Goal: Book appointment/travel/reservation

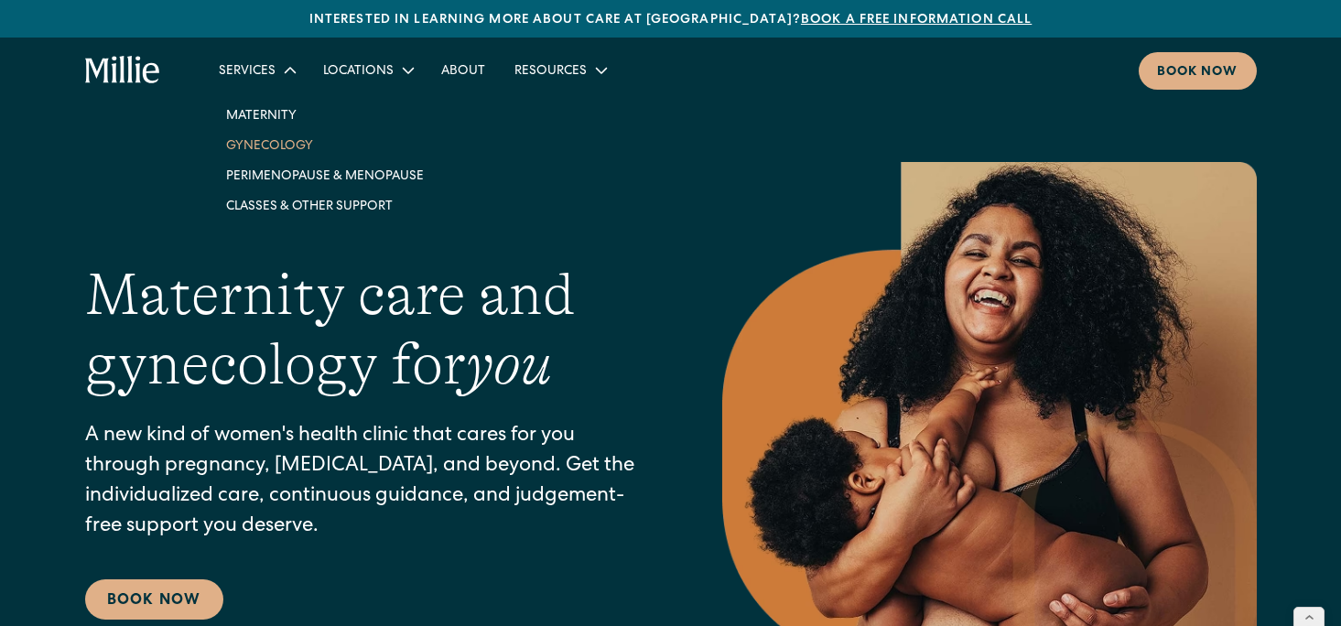
click at [254, 151] on link "Gynecology" at bounding box center [324, 145] width 227 height 30
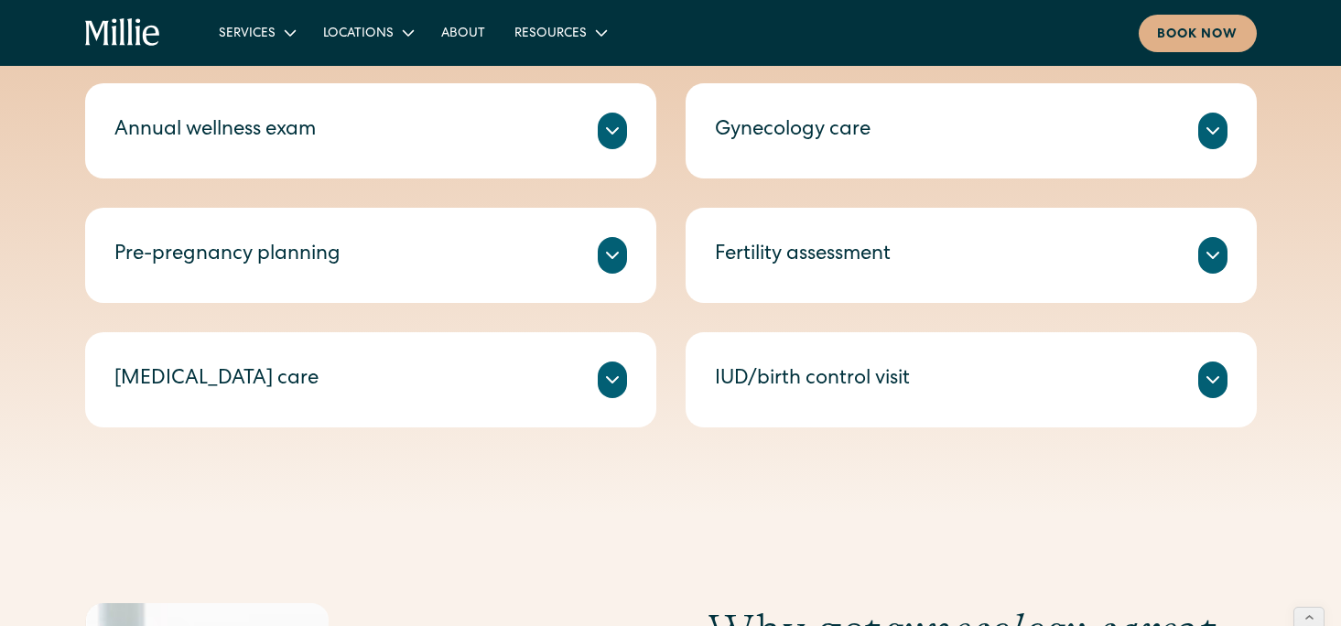
scroll to position [954, 0]
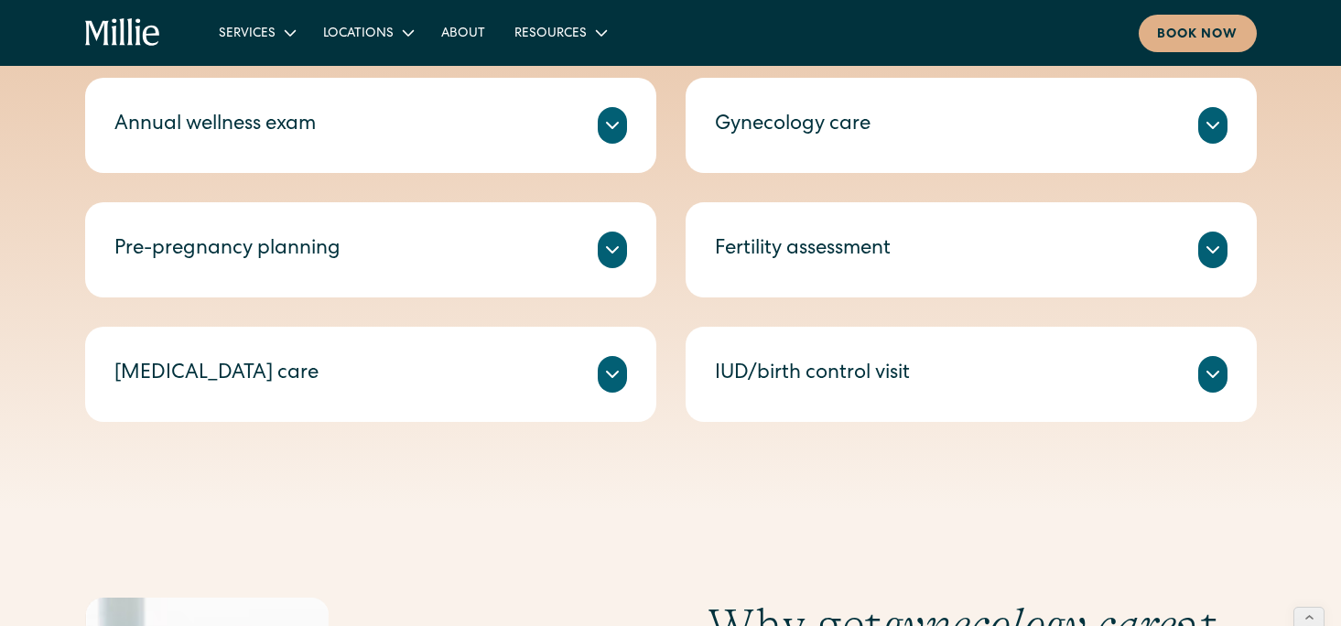
click at [593, 256] on div "Pre-pregnancy planning" at bounding box center [370, 250] width 513 height 37
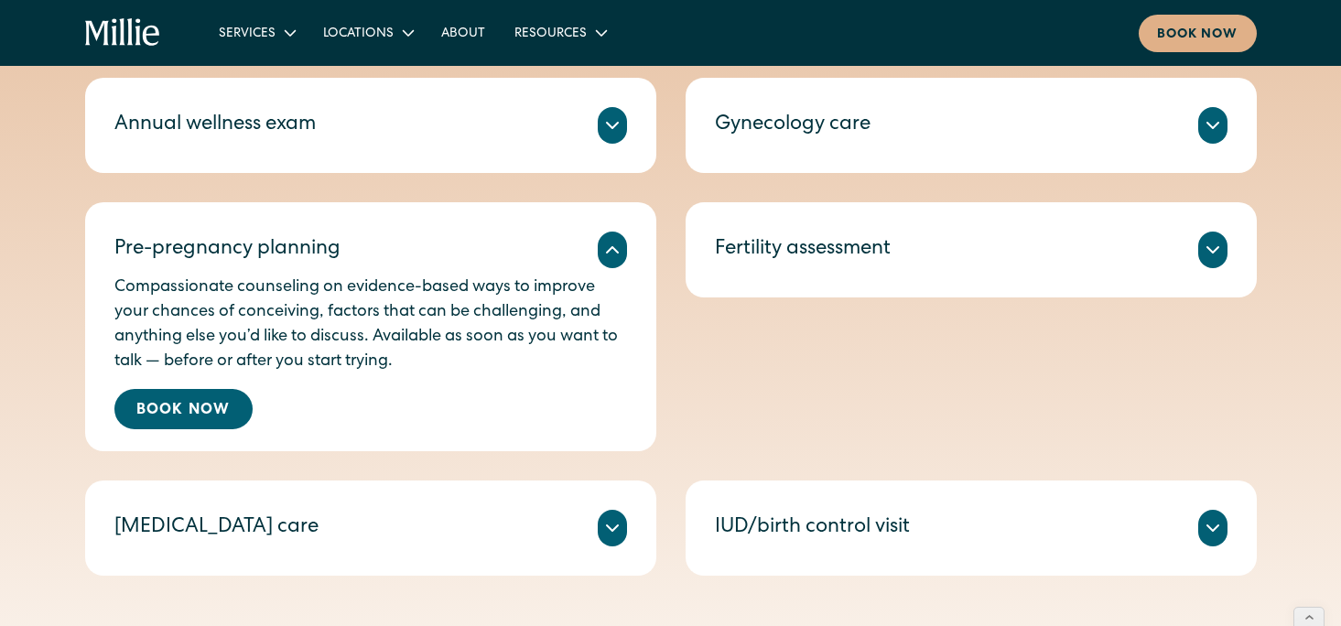
click at [1166, 241] on div "Fertility assessment" at bounding box center [971, 250] width 513 height 37
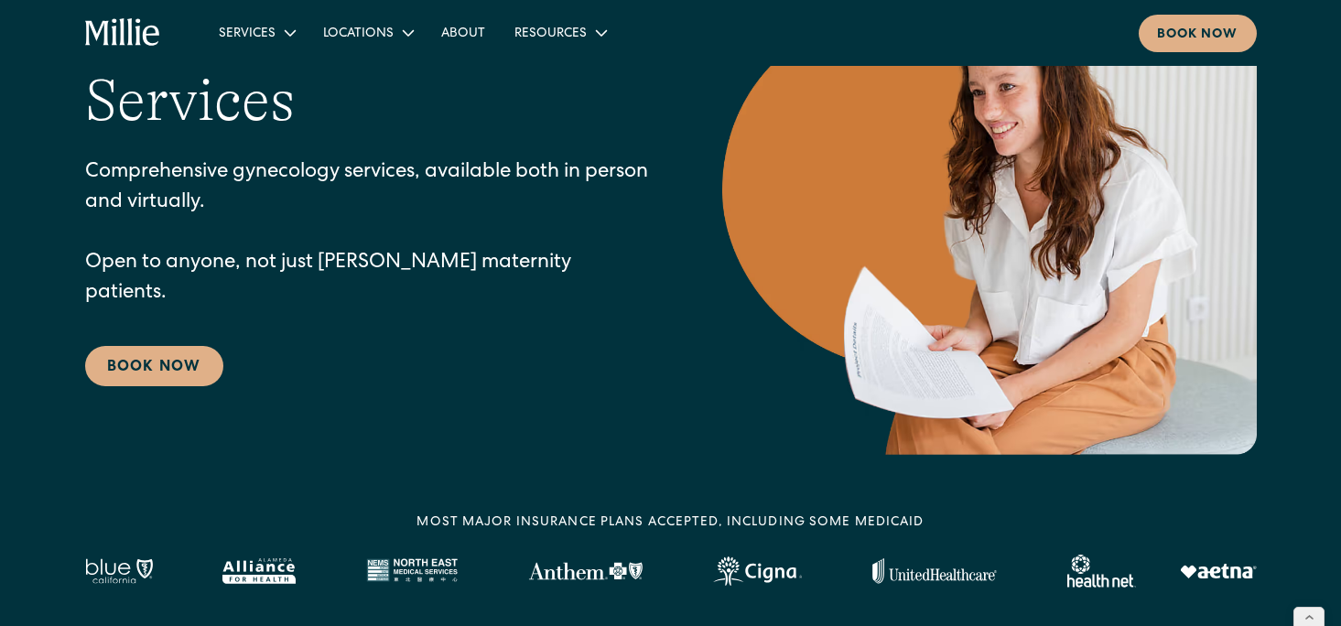
scroll to position [0, 0]
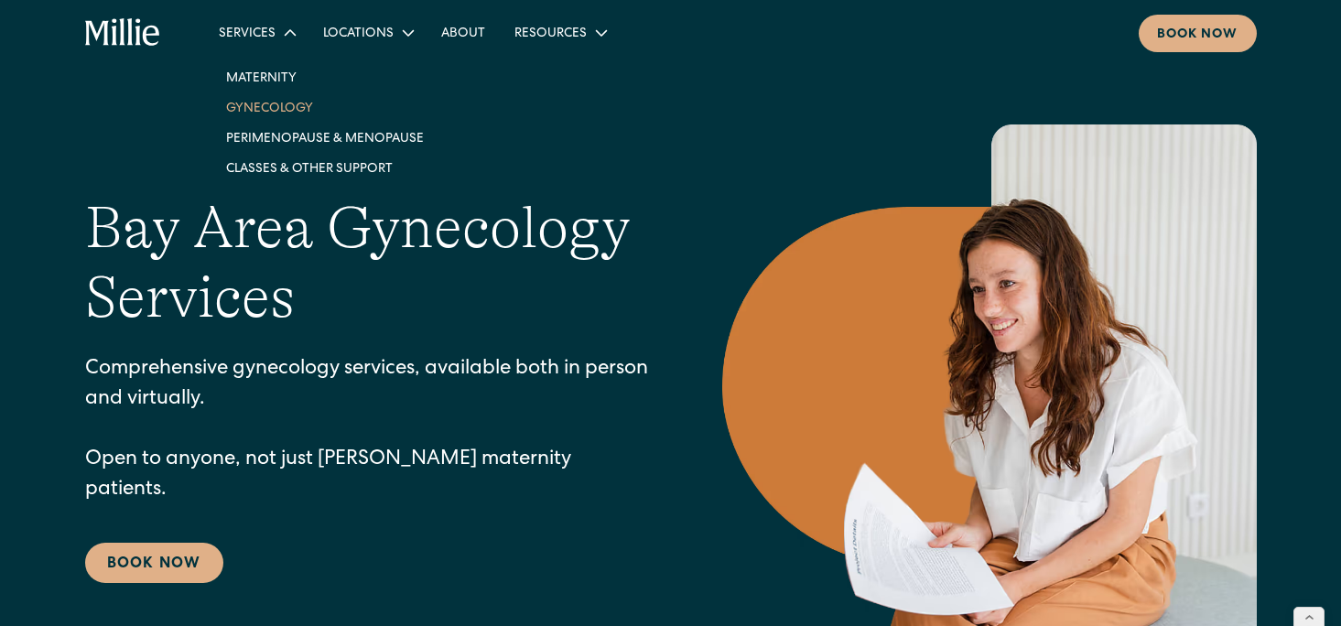
click at [265, 104] on link "Gynecology" at bounding box center [324, 107] width 227 height 30
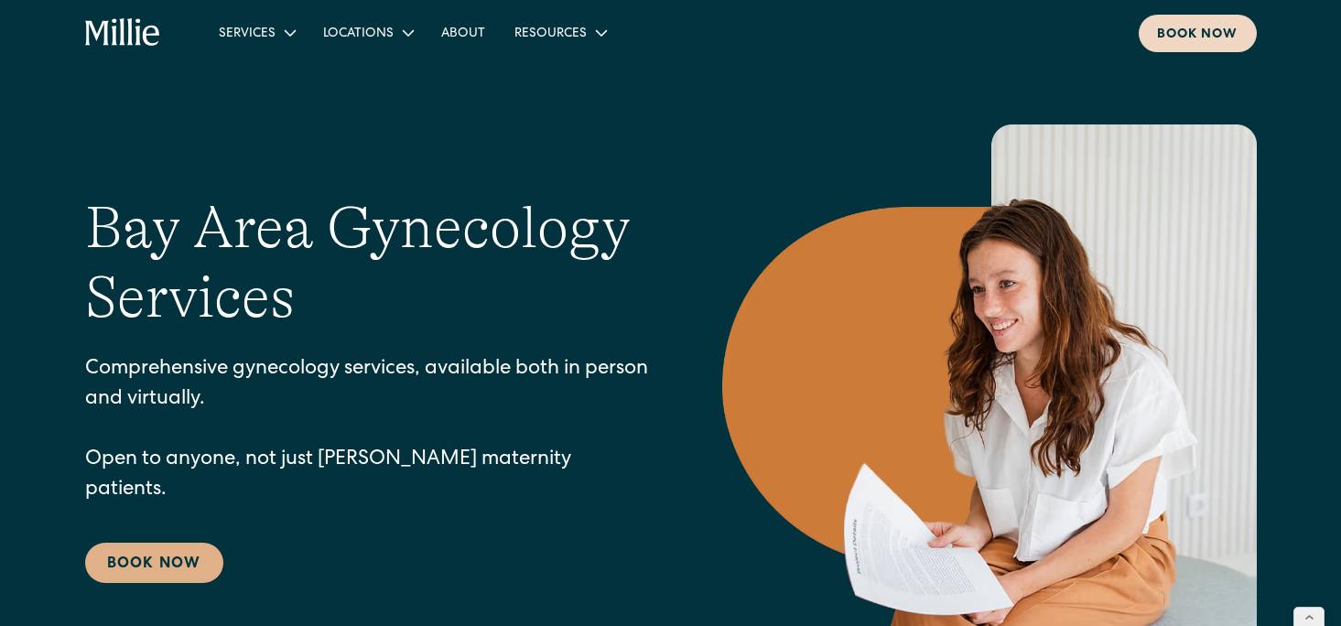
click at [1215, 38] on div "Book now" at bounding box center [1197, 35] width 81 height 19
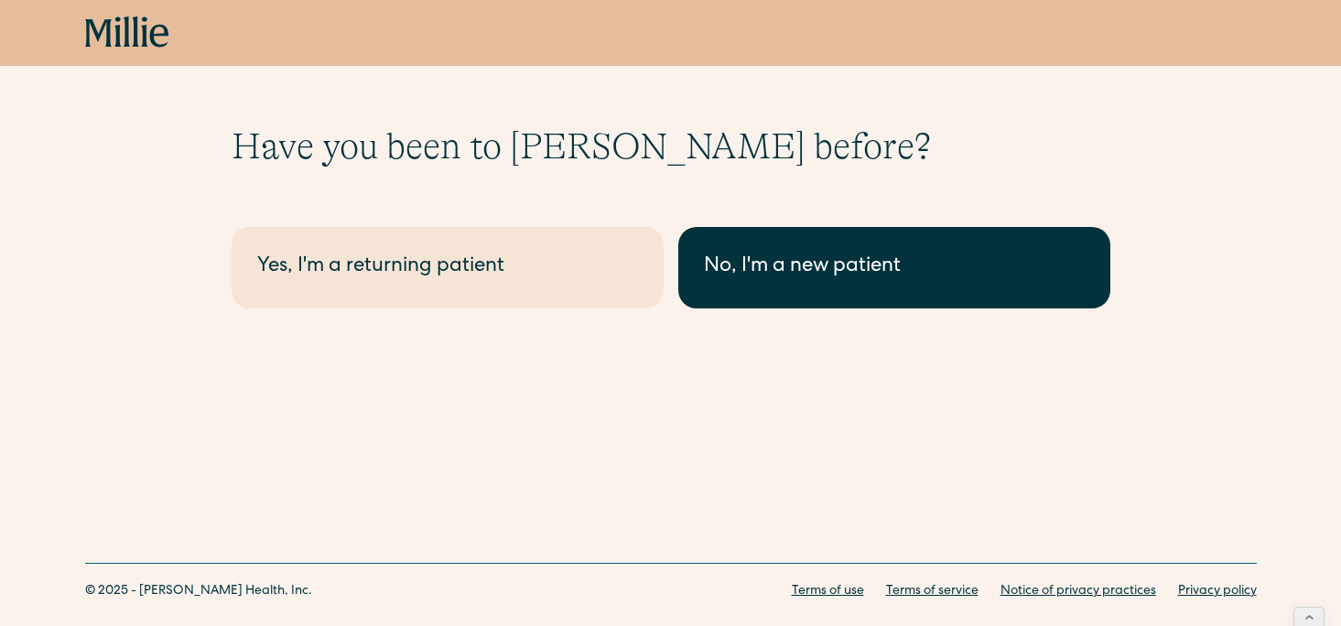
click at [851, 265] on div "No, I'm a new patient" at bounding box center [894, 268] width 381 height 30
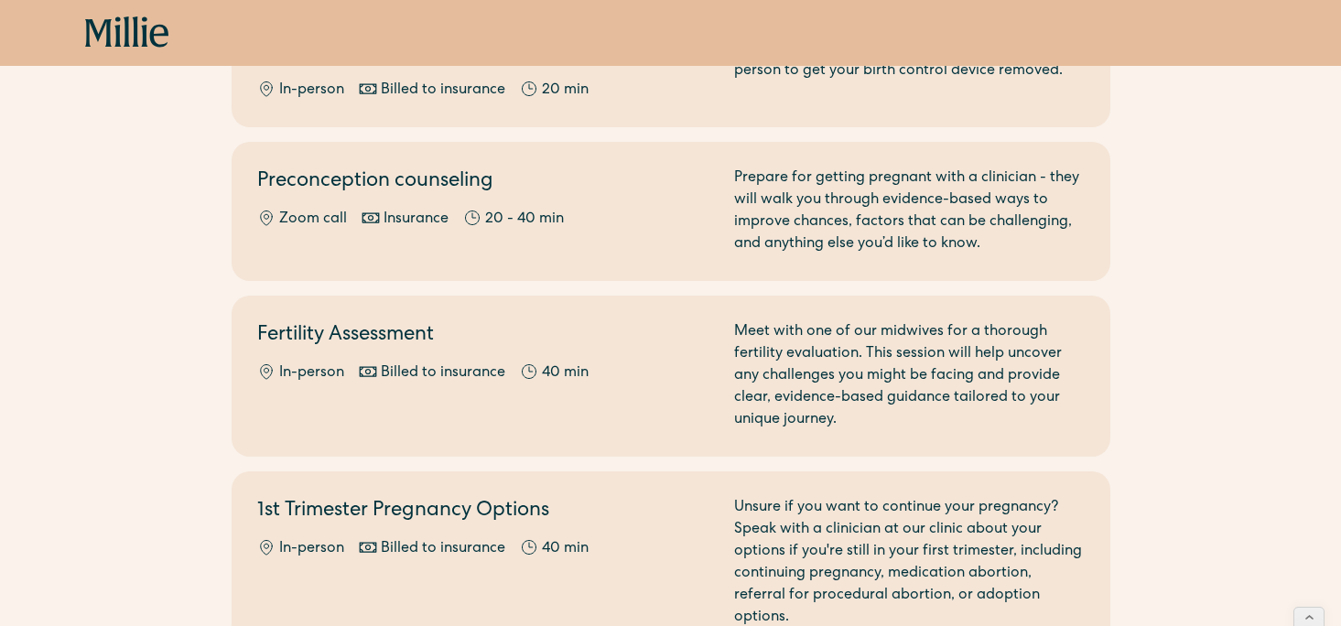
scroll to position [1161, 0]
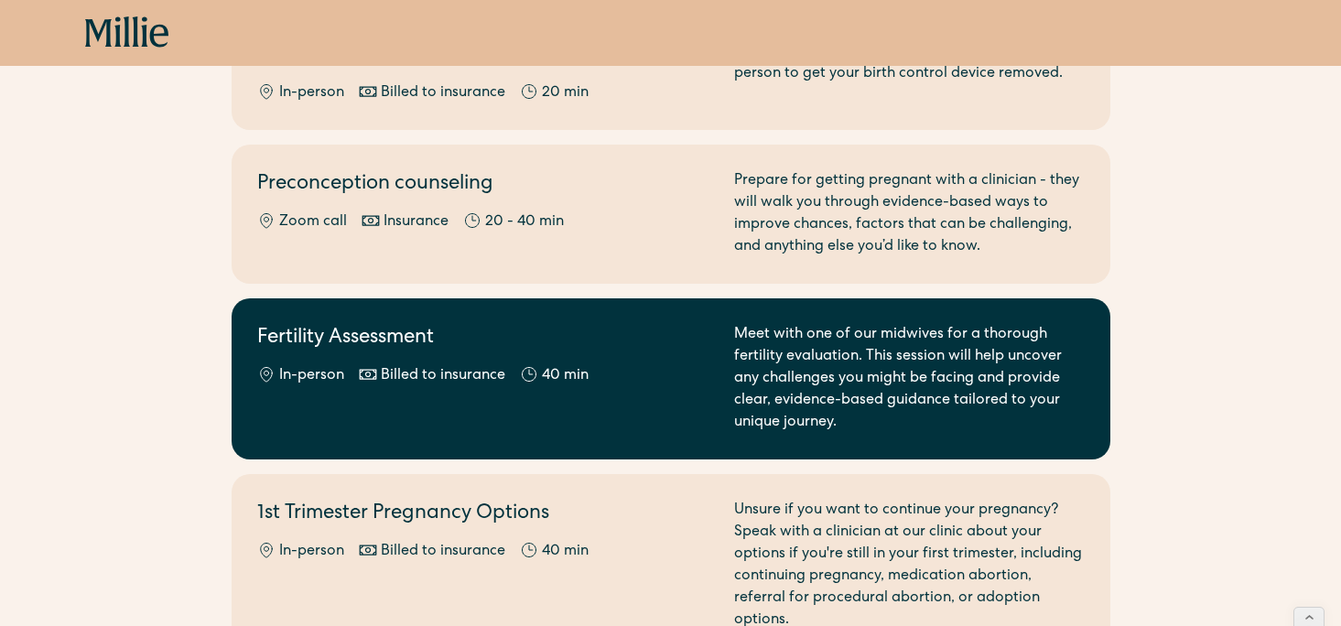
click at [587, 324] on h2 "Fertility Assessment" at bounding box center [484, 339] width 455 height 30
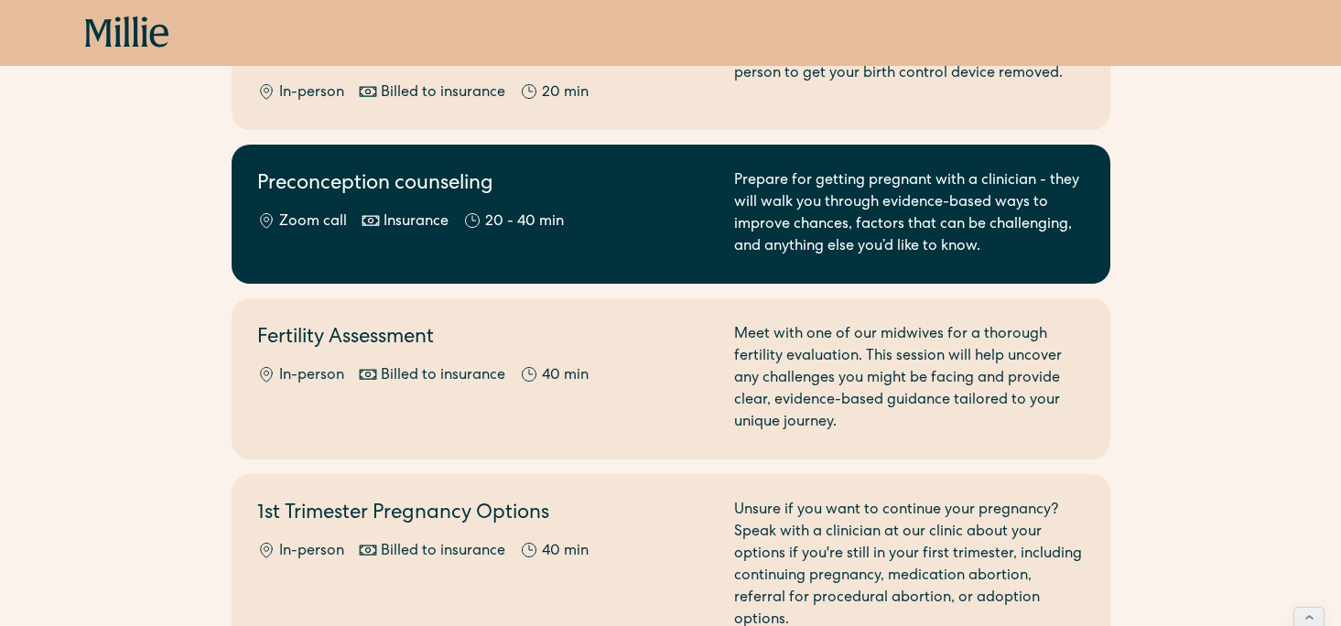
click at [444, 211] on div "Insurance" at bounding box center [416, 222] width 65 height 22
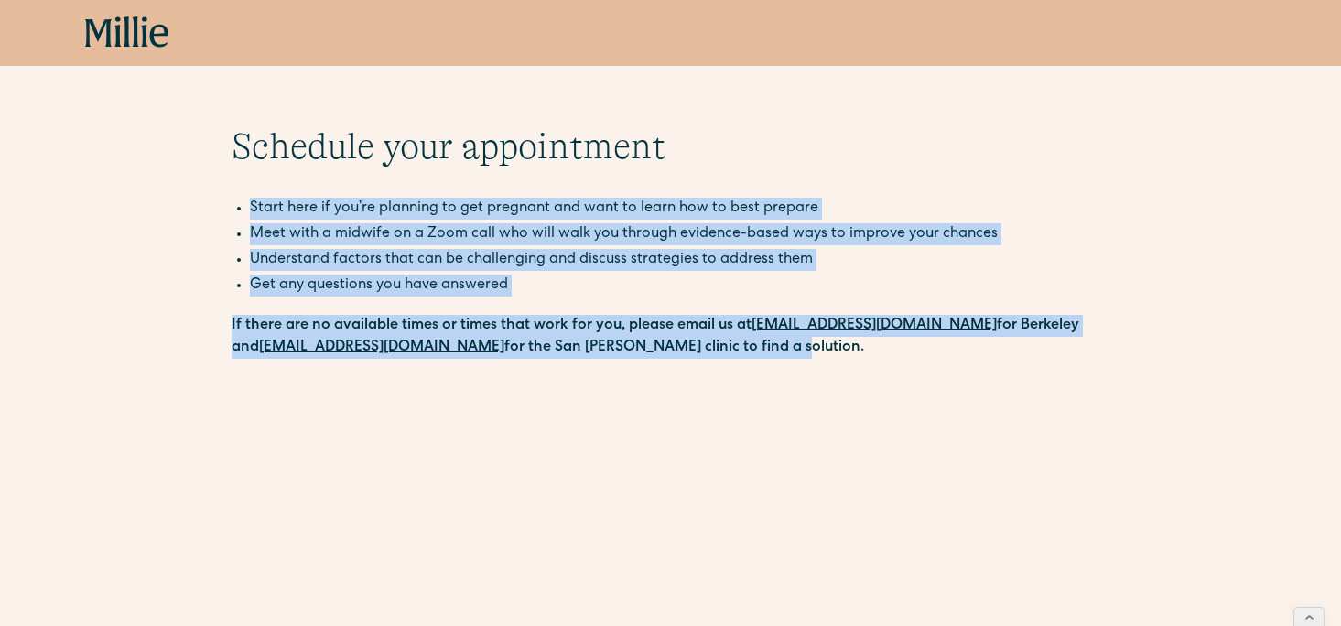
drag, startPoint x: 436, startPoint y: 189, endPoint x: 528, endPoint y: 373, distance: 205.9
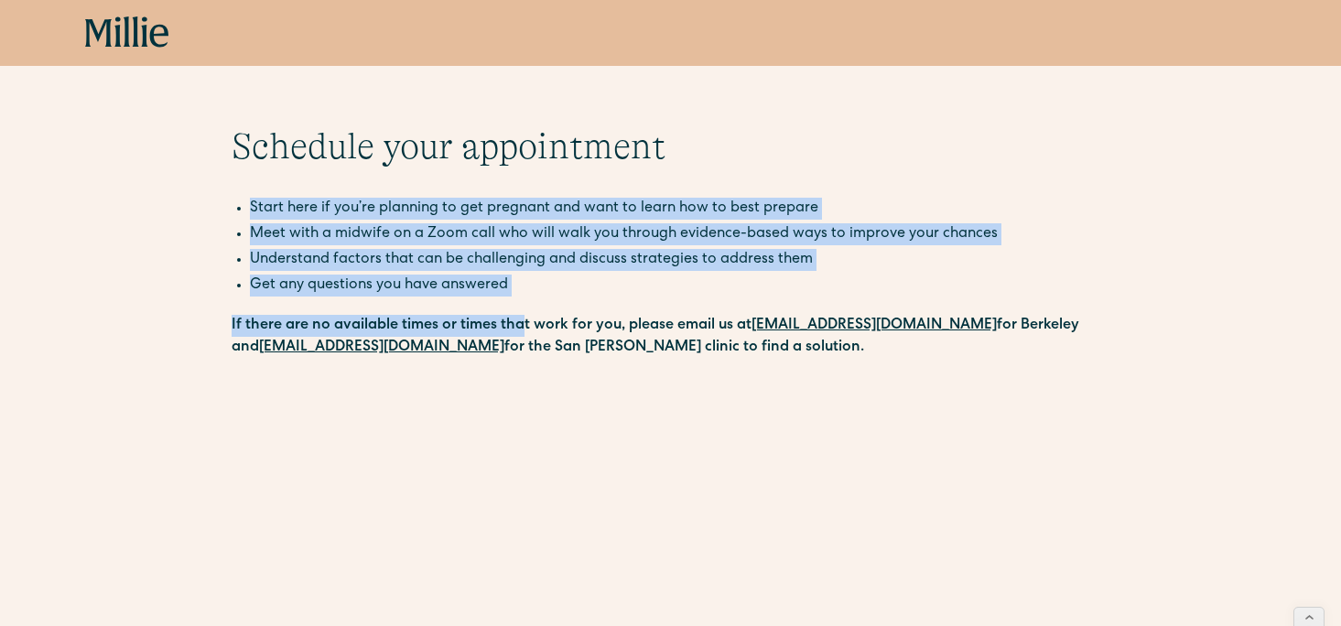
drag, startPoint x: 414, startPoint y: 186, endPoint x: 521, endPoint y: 330, distance: 180.0
click at [521, 330] on div "Schedule your appointment Start here if you’re planning to get pregnant and wan…" at bounding box center [671, 635] width 879 height 1022
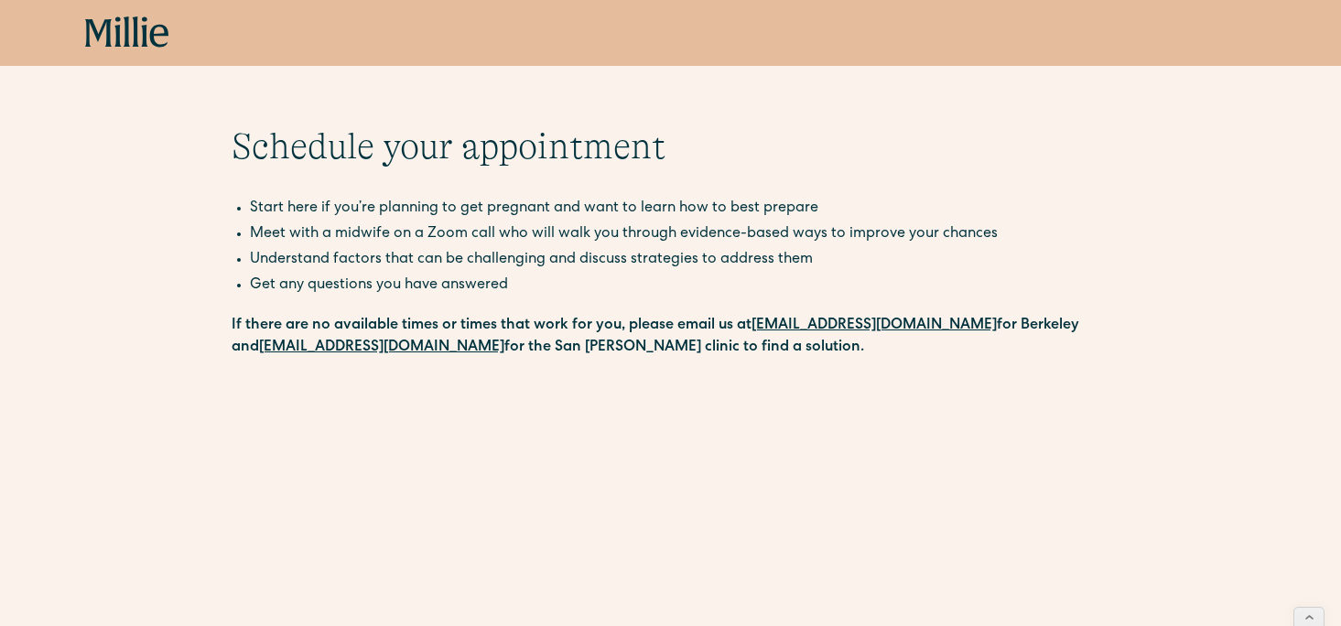
click at [509, 297] on ul "Start here if you’re planning to get pregnant and want to learn how to best pre…" at bounding box center [671, 249] width 879 height 103
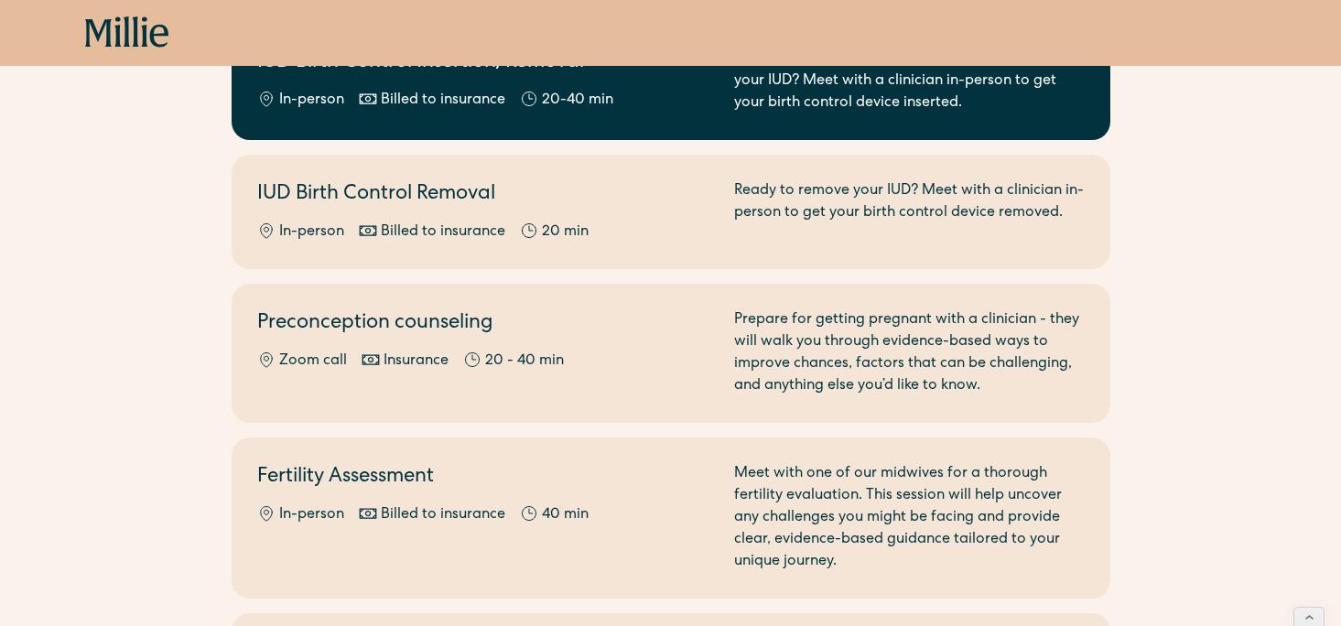
scroll to position [1072, 0]
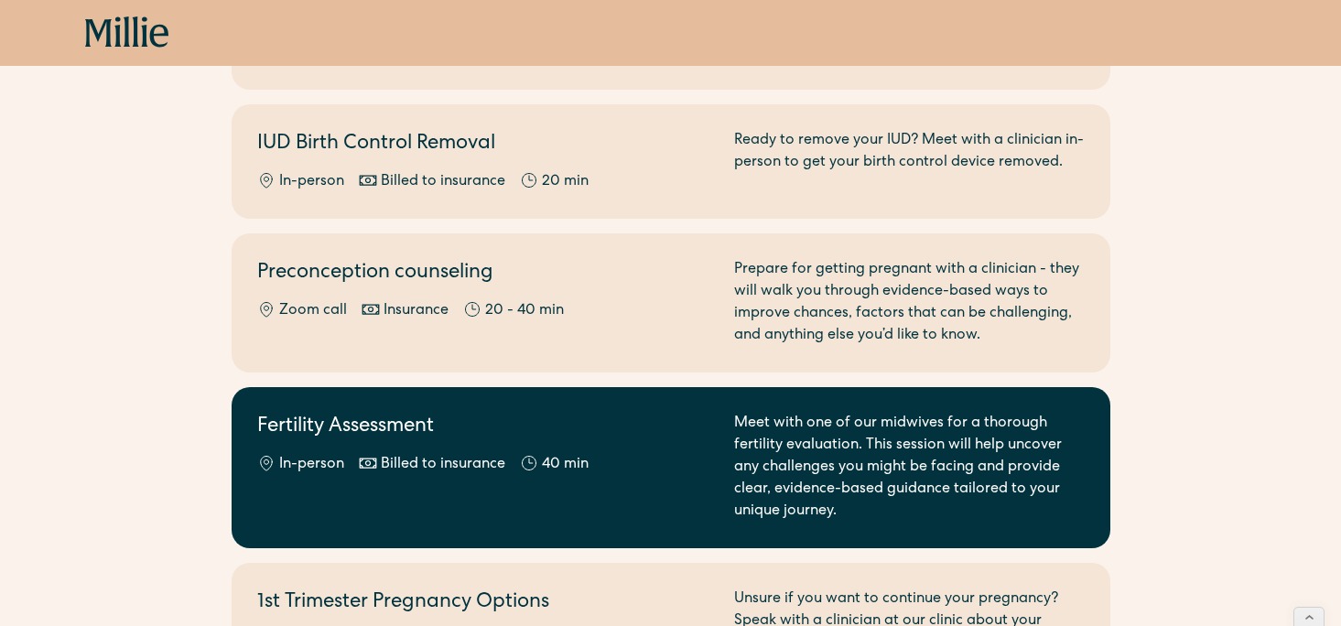
click at [623, 387] on link "Fertility Assessment In-person Billed to insurance 40 min Meet with one of our …" at bounding box center [671, 467] width 879 height 161
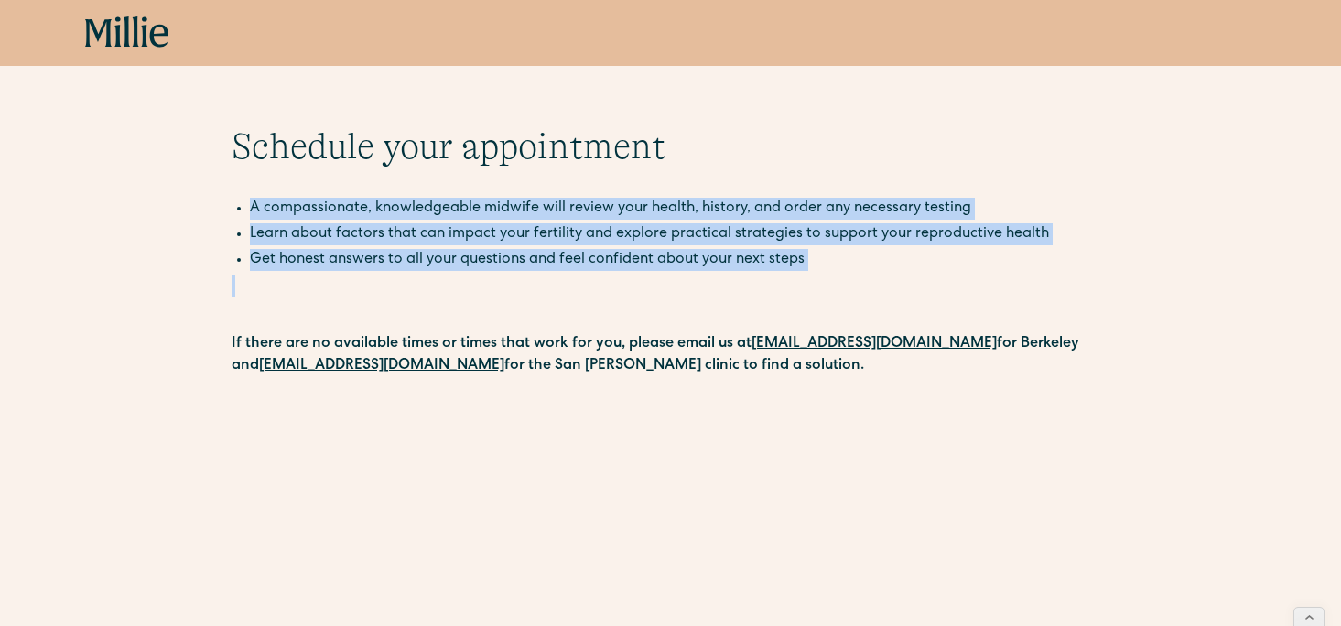
drag, startPoint x: 647, startPoint y: 192, endPoint x: 588, endPoint y: 316, distance: 137.1
click at [159, 38] on icon at bounding box center [127, 32] width 84 height 33
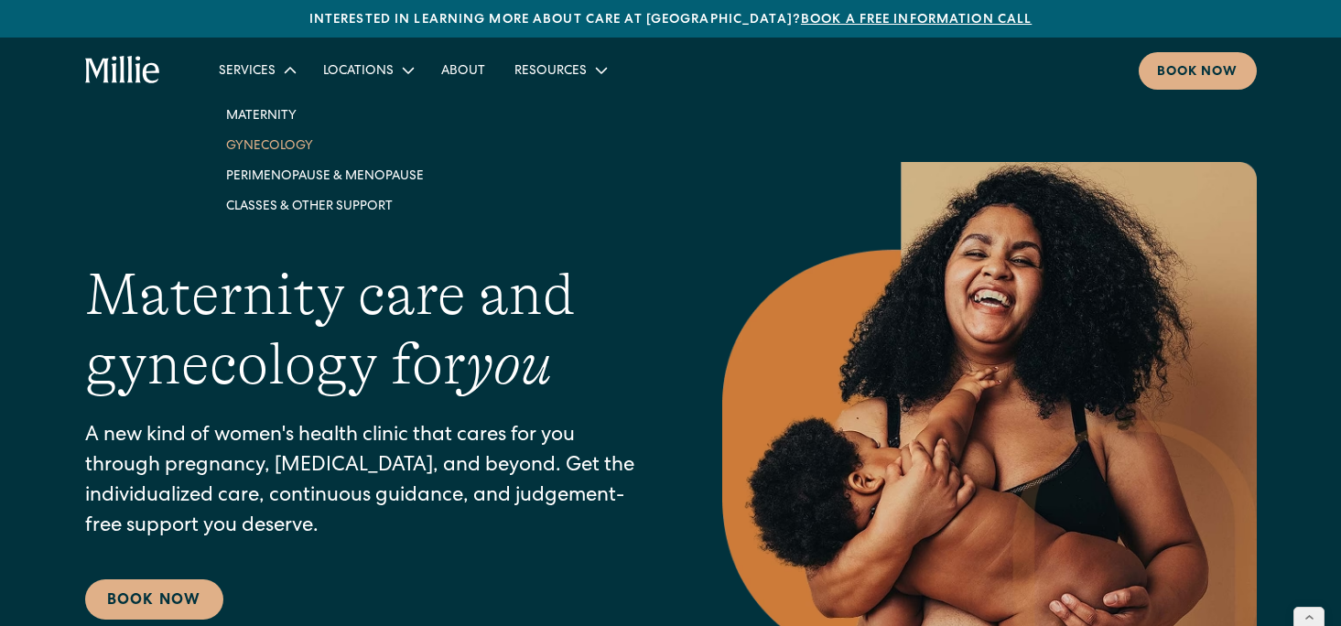
click at [256, 151] on link "Gynecology" at bounding box center [324, 145] width 227 height 30
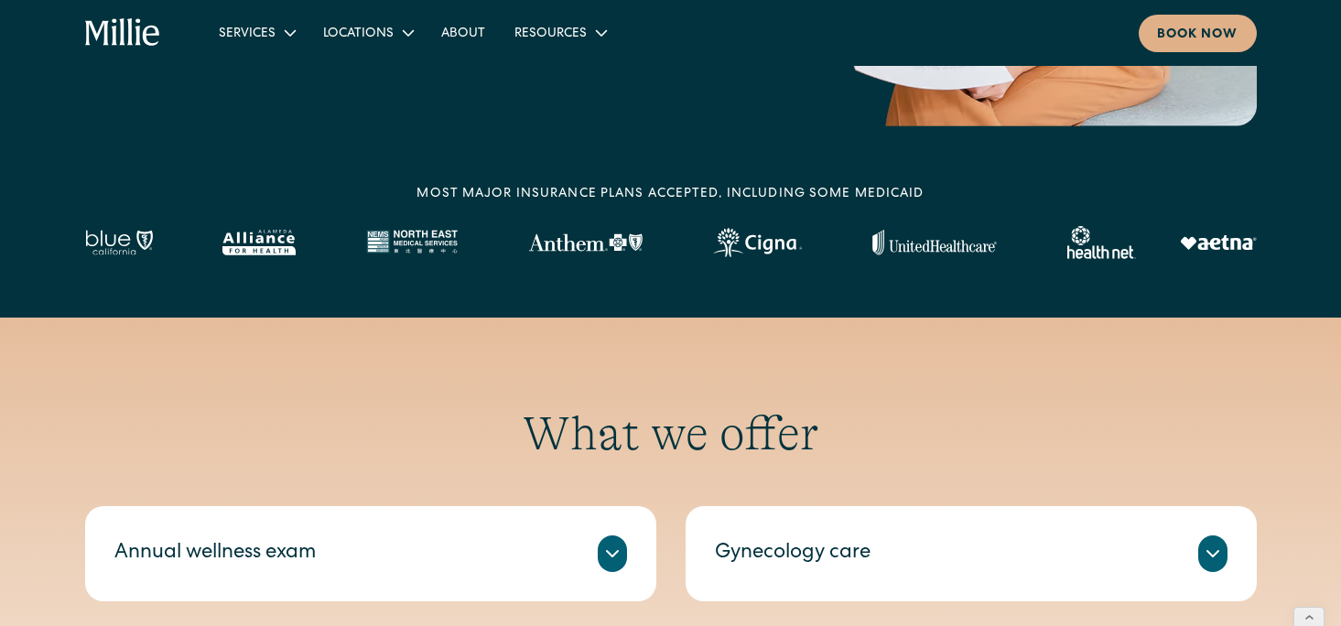
scroll to position [526, 0]
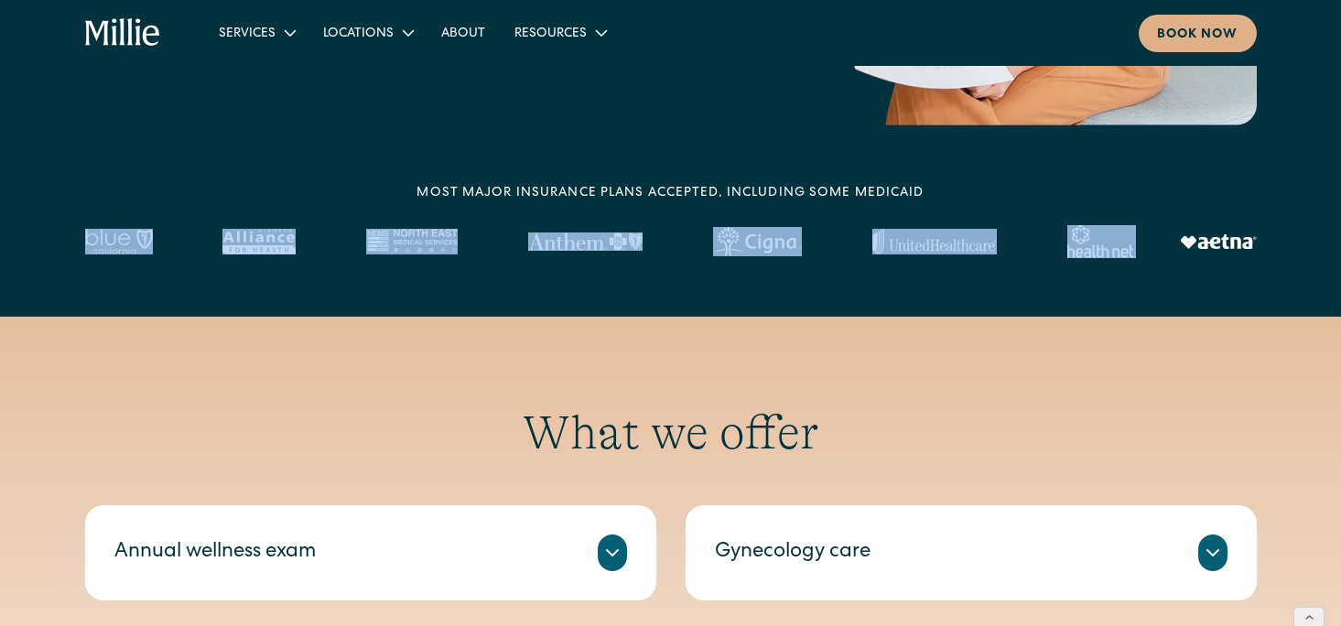
drag, startPoint x: 118, startPoint y: 214, endPoint x: 1148, endPoint y: 245, distance: 1030.2
click at [1148, 249] on div "MOST MAJOR INSURANCE PLANS ACCEPTED, INCLUDING some MEDICAID" at bounding box center [671, 221] width 1172 height 74
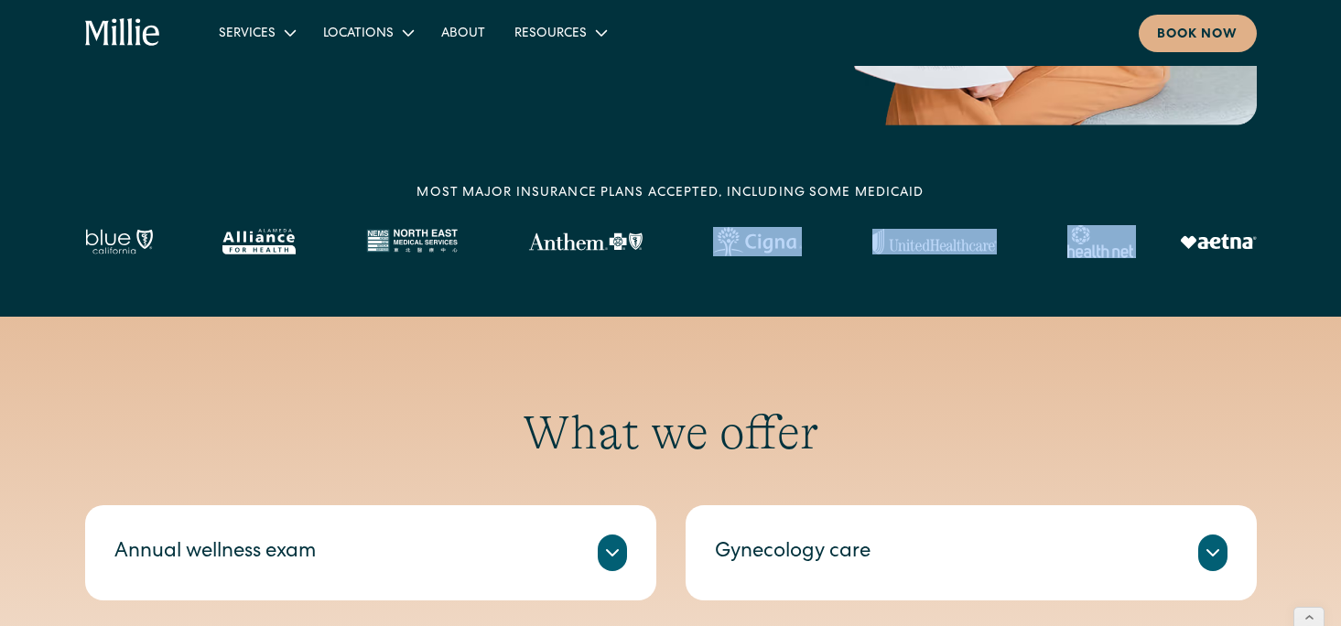
drag, startPoint x: 1280, startPoint y: 251, endPoint x: 839, endPoint y: 237, distance: 440.5
click at [839, 237] on div "MOST MAJOR INSURANCE PLANS ACCEPTED, INCLUDING some MEDICAID" at bounding box center [670, 221] width 1341 height 74
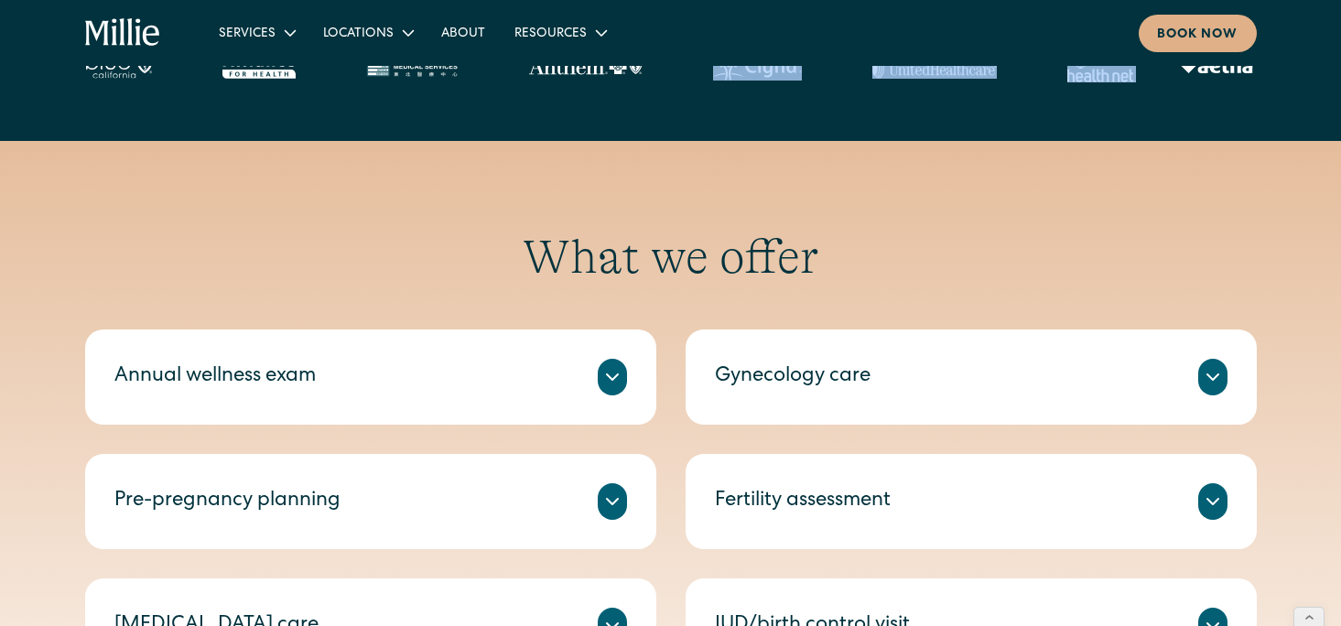
scroll to position [498, 0]
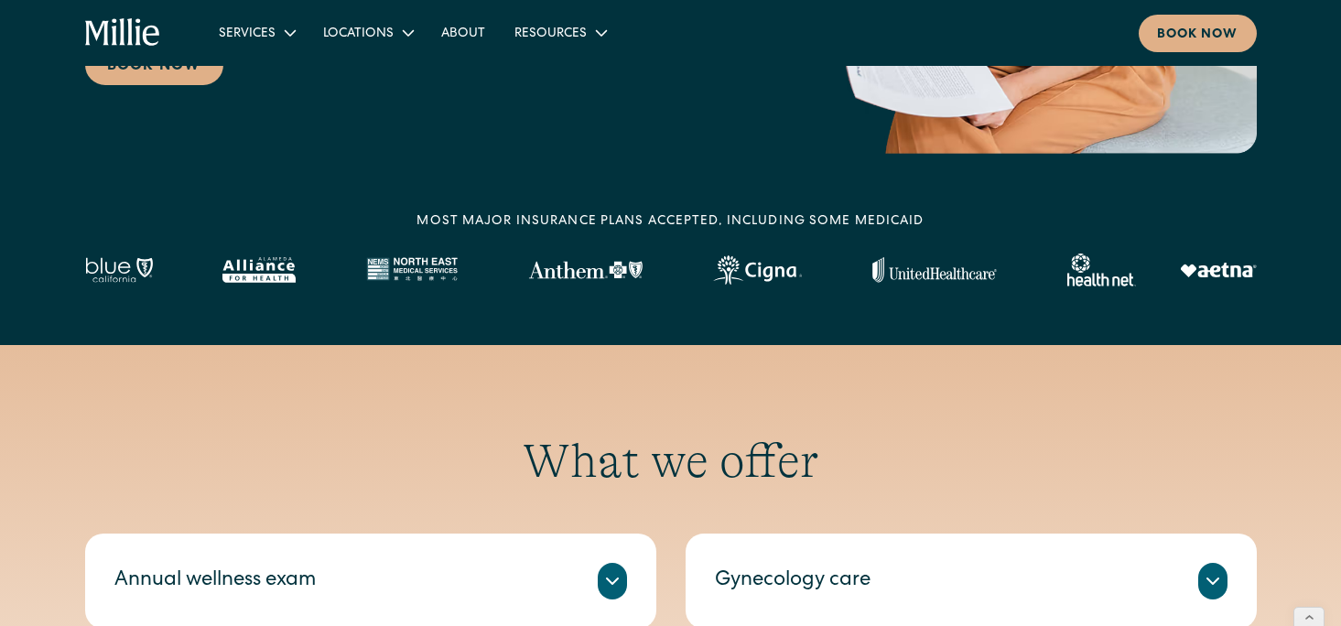
click at [988, 334] on section "MOST MAJOR INSURANCE PLANS ACCEPTED, INCLUDING some MEDICAID" at bounding box center [670, 278] width 1341 height 133
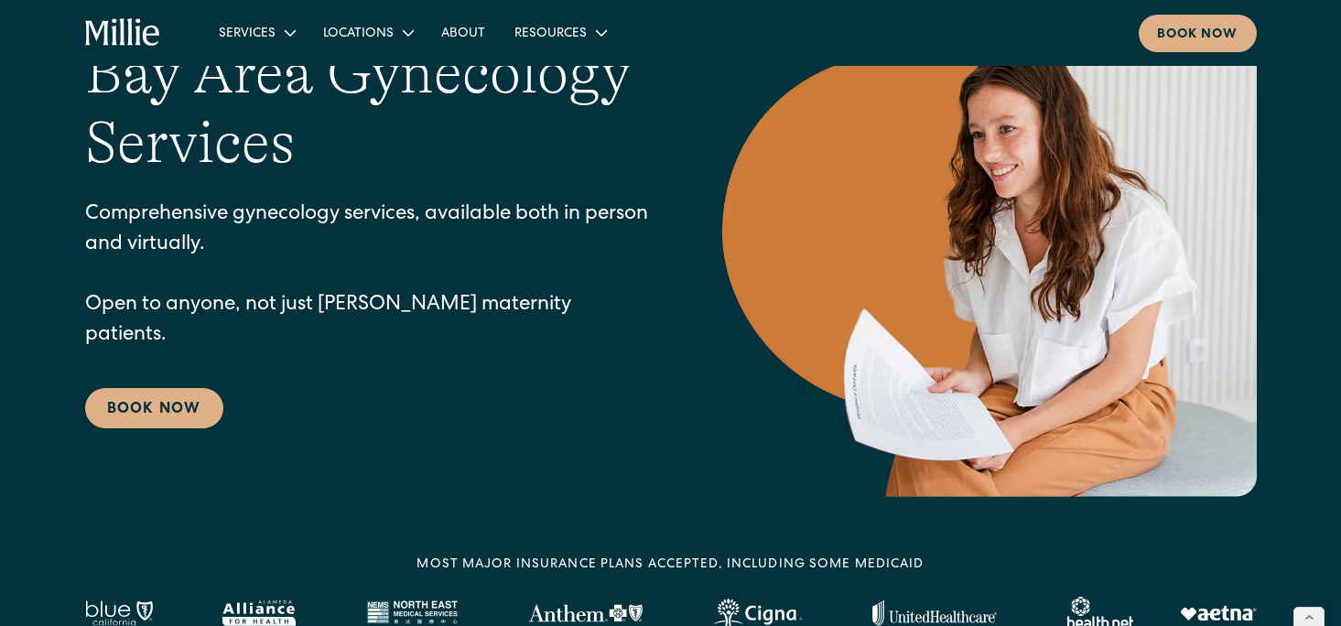
scroll to position [0, 0]
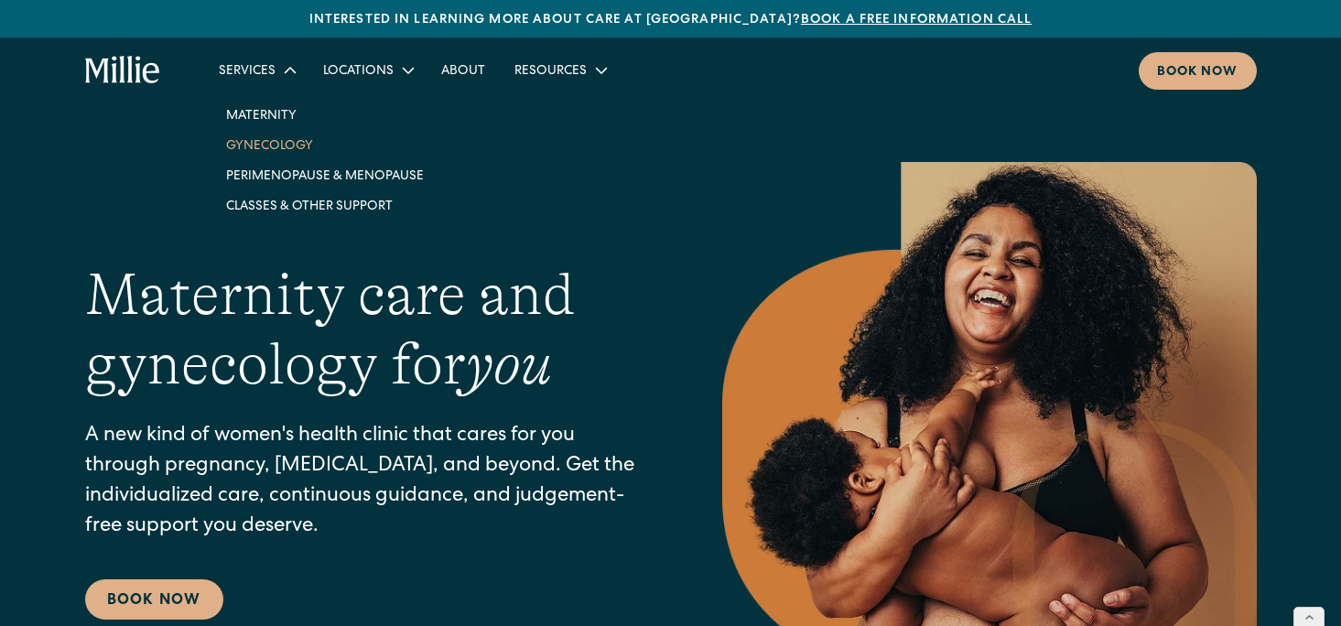
click at [277, 145] on link "Gynecology" at bounding box center [324, 145] width 227 height 30
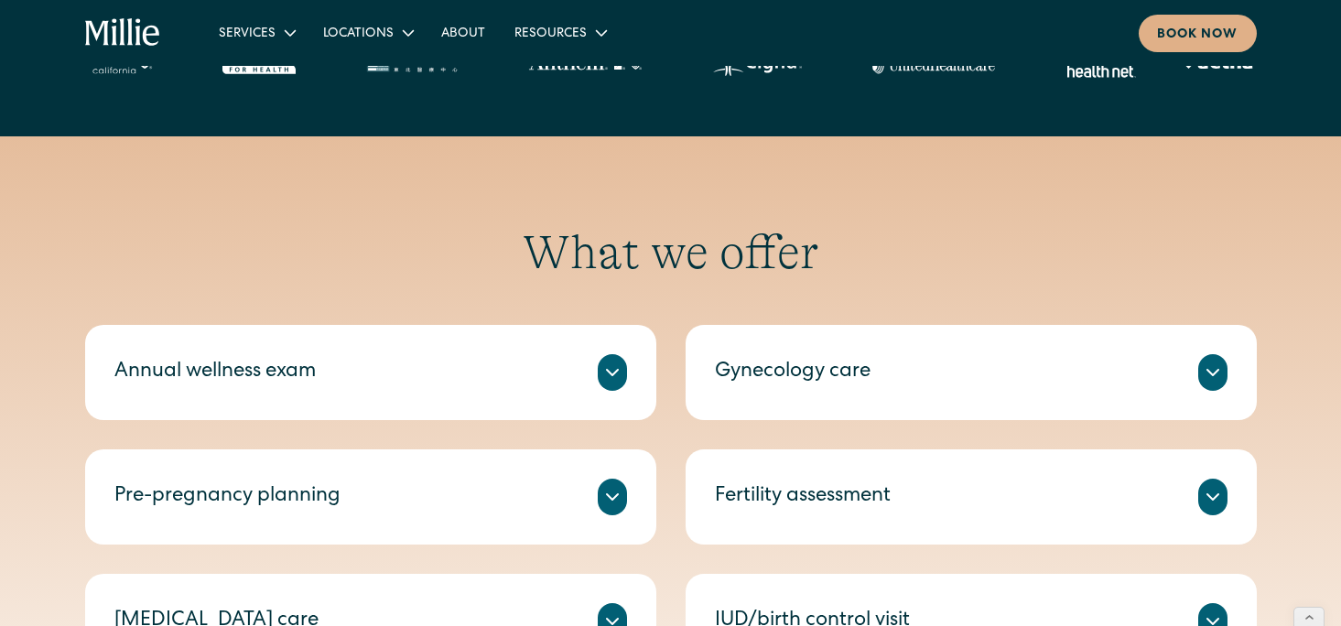
scroll to position [363, 0]
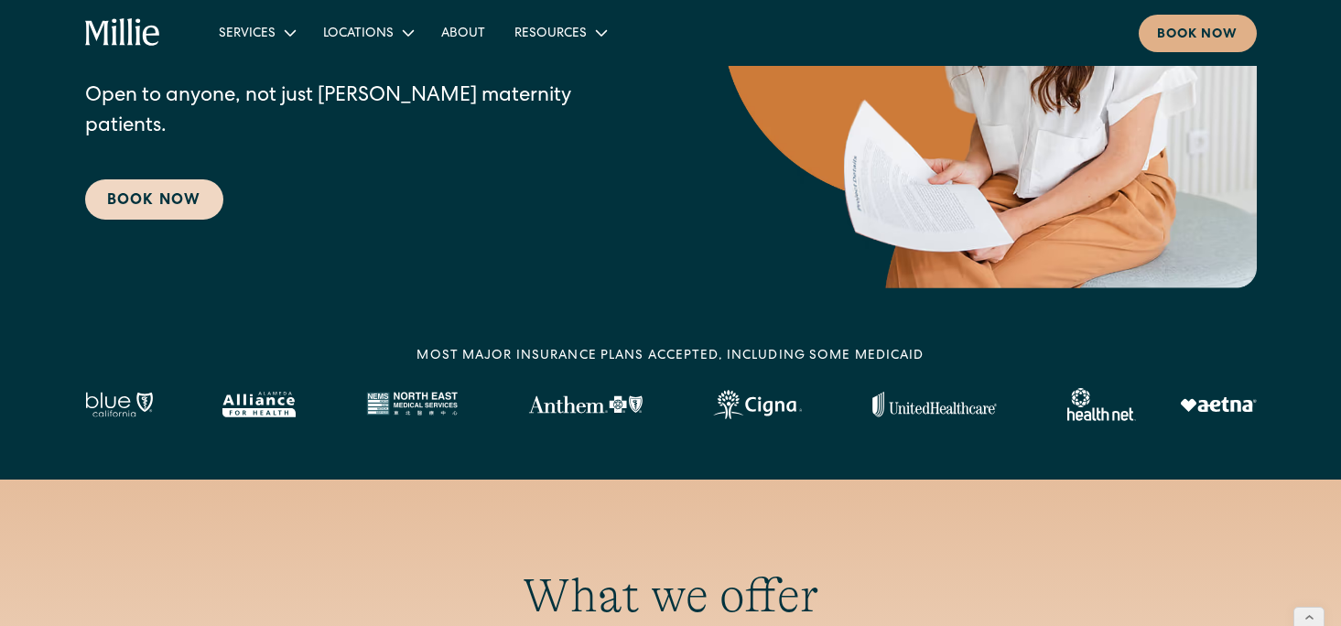
click at [156, 200] on link "Book Now" at bounding box center [154, 199] width 138 height 40
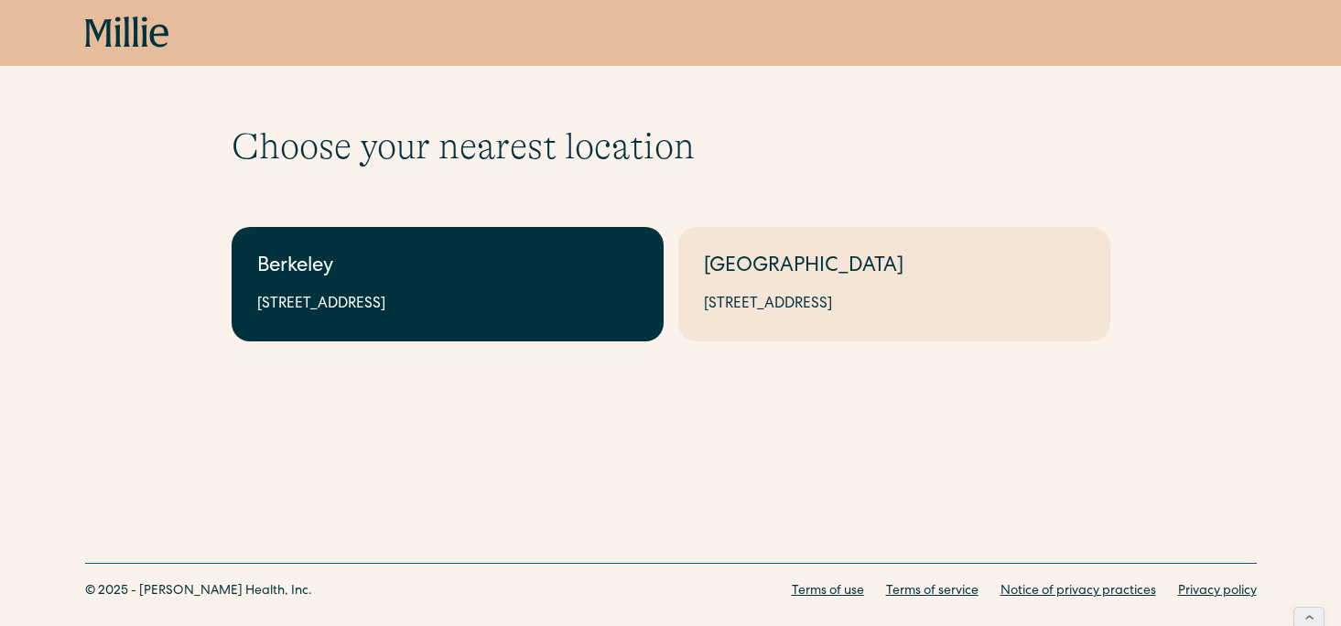
click at [379, 303] on div "[STREET_ADDRESS]" at bounding box center [447, 305] width 381 height 22
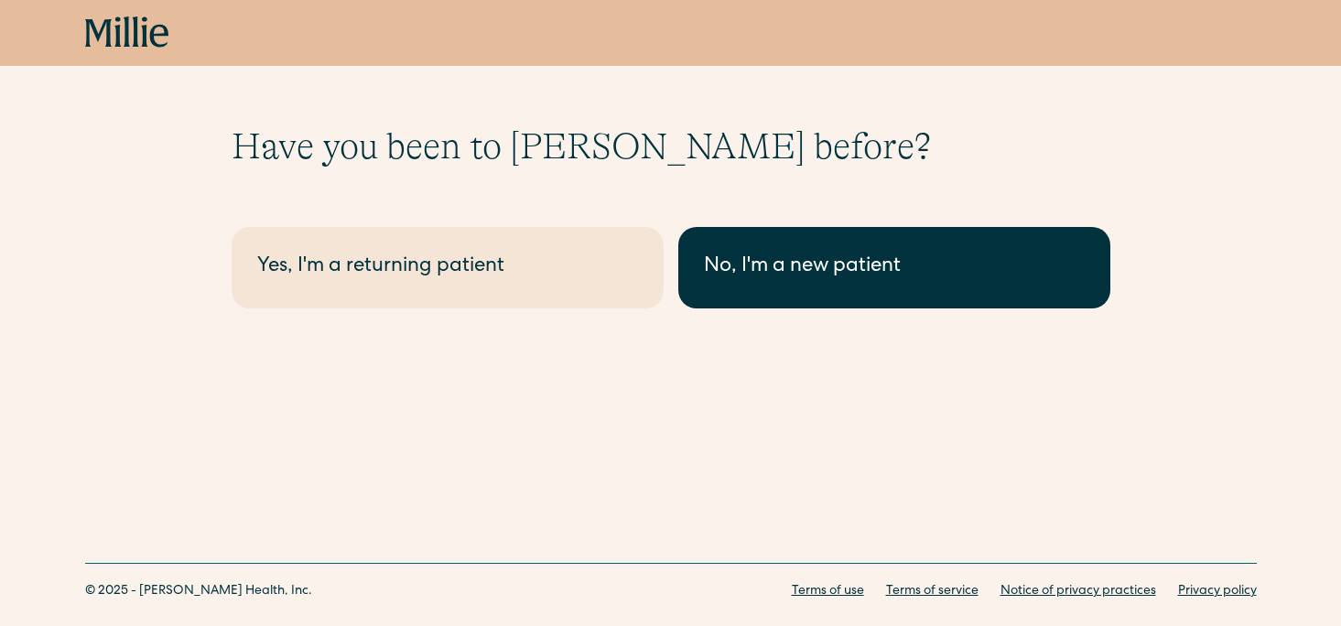
click at [834, 297] on link "No, I'm a new patient" at bounding box center [894, 267] width 432 height 81
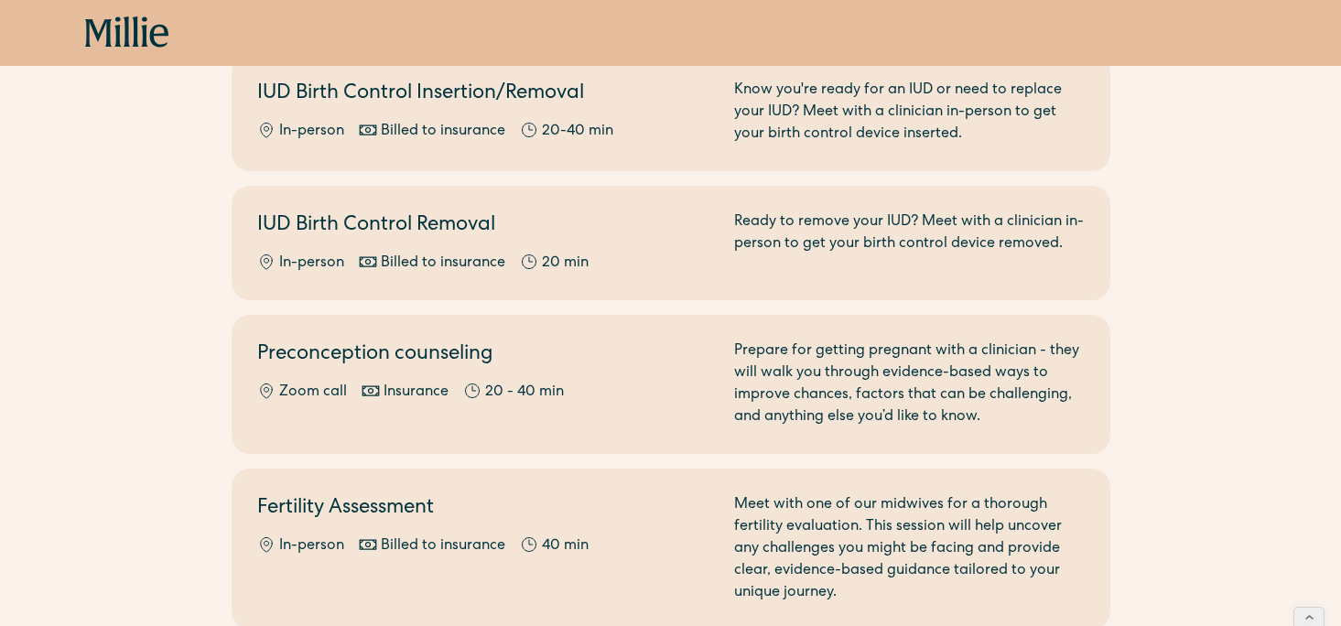
scroll to position [995, 0]
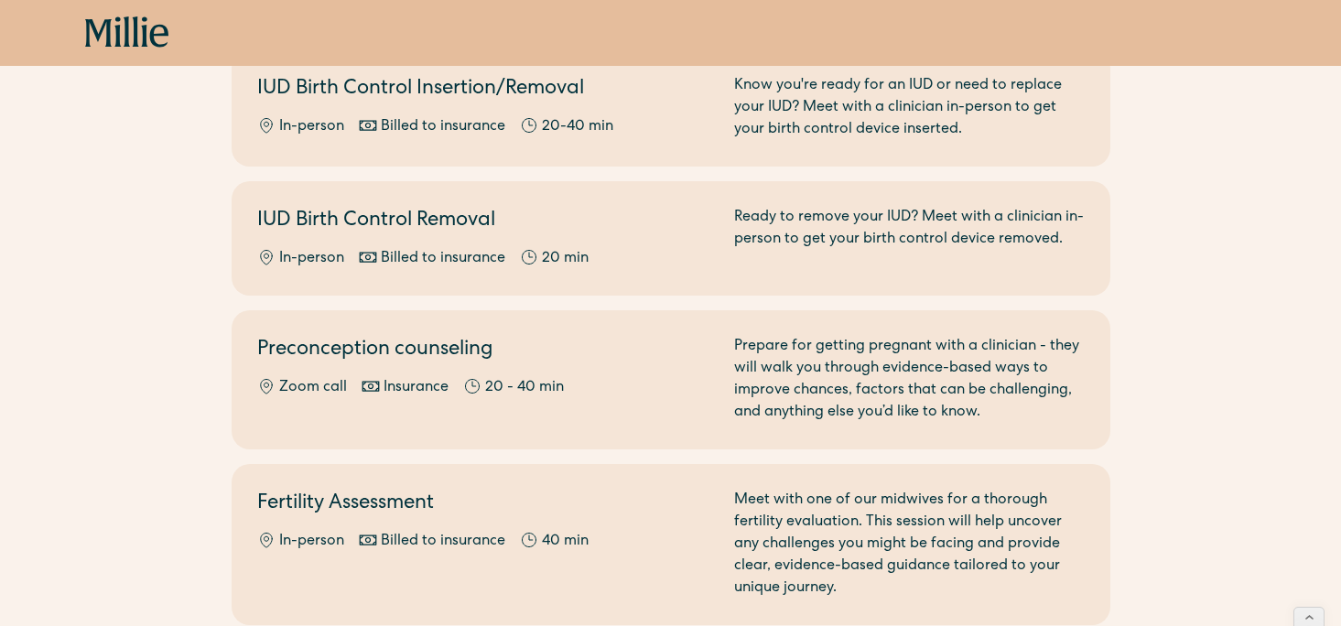
click at [598, 377] on div "Zoom call Insurance 20 - 40 min" at bounding box center [484, 388] width 455 height 22
